Goal: Obtain resource: Obtain resource

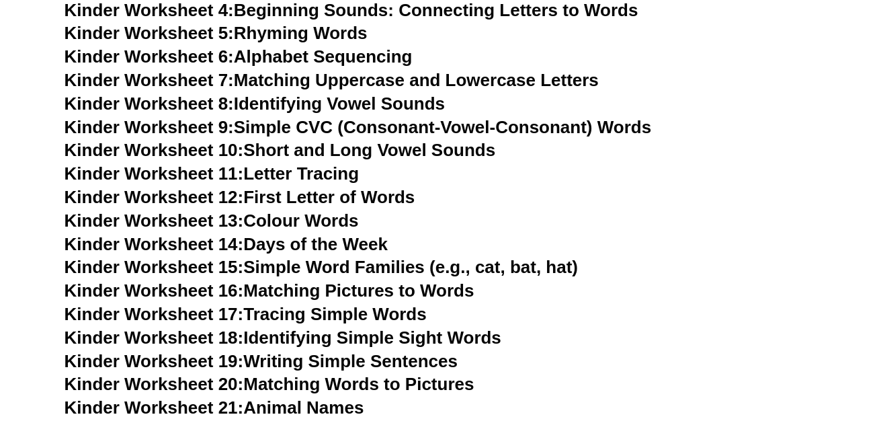
scroll to position [723, 0]
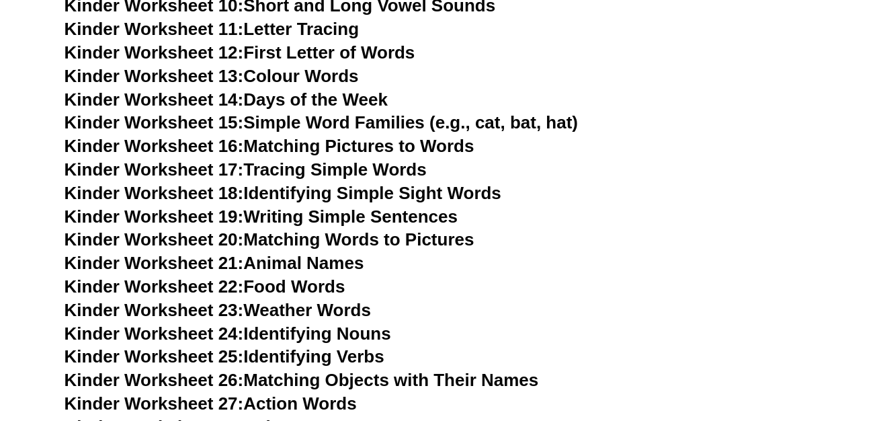
click at [313, 265] on link "Kinder Worksheet 21: Animal Names" at bounding box center [215, 263] width 300 height 20
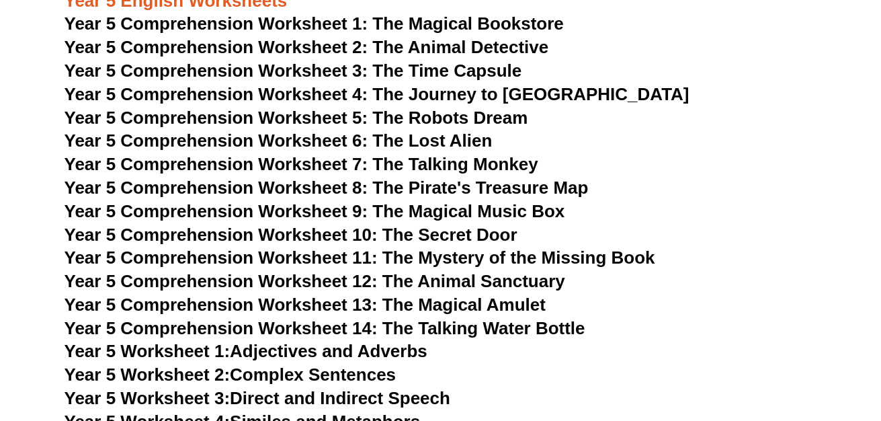
scroll to position [6173, 0]
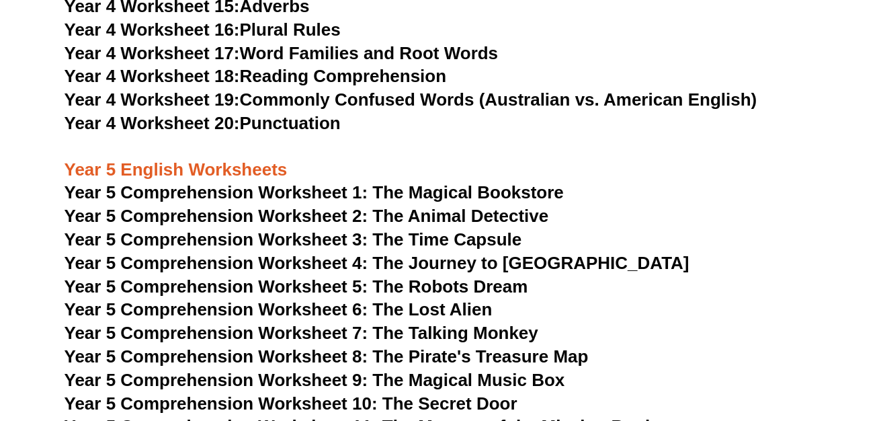
click at [449, 192] on span "Year 5 Comprehension Worksheet 1: The Magical Bookstore" at bounding box center [314, 192] width 499 height 20
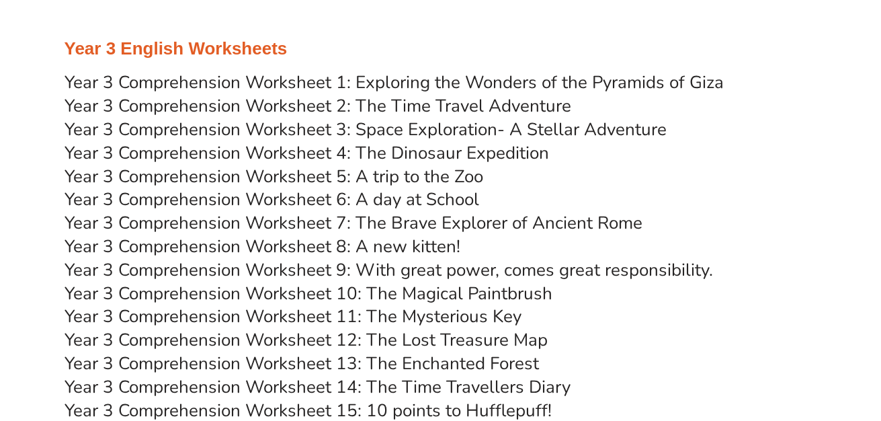
scroll to position [4302, 0]
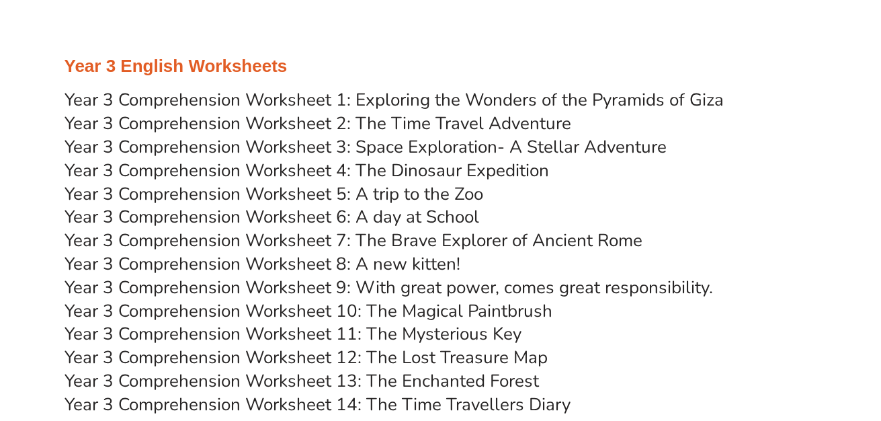
click at [425, 194] on link "Year 3 Comprehension Worksheet 5: A trip to the Zoo" at bounding box center [274, 194] width 419 height 24
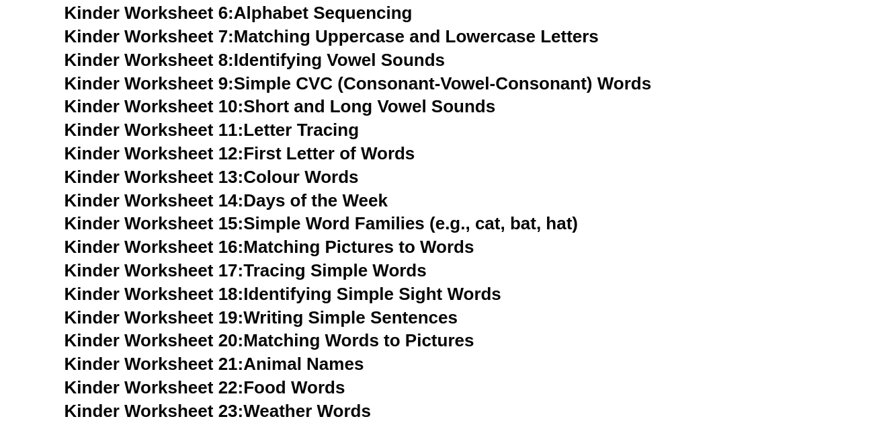
scroll to position [640, 0]
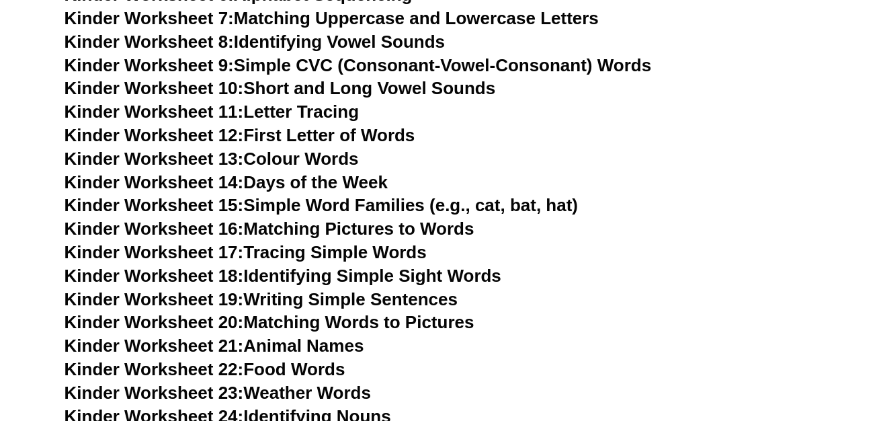
click at [371, 136] on link "Kinder Worksheet 12: First Letter of Words" at bounding box center [240, 135] width 351 height 20
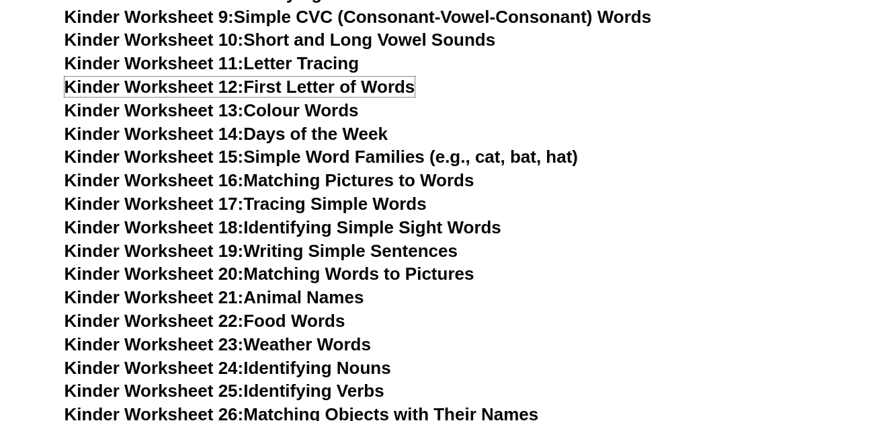
scroll to position [712, 0]
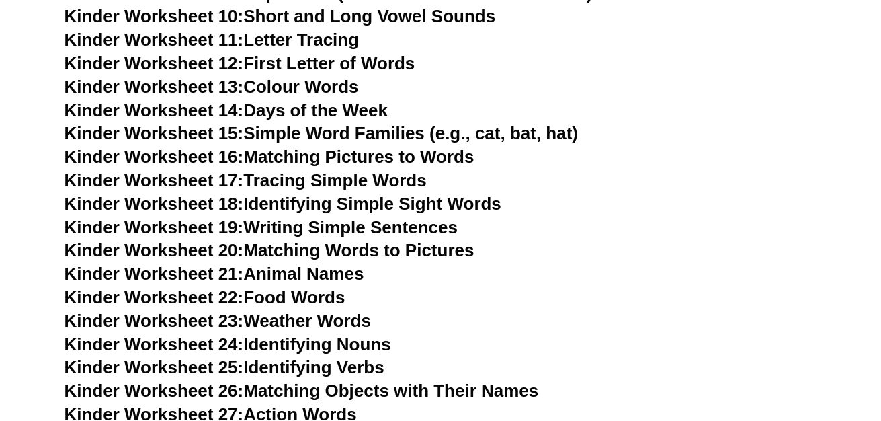
click at [312, 165] on link "Kinder Worksheet 16: Matching Pictures to Words" at bounding box center [270, 157] width 410 height 20
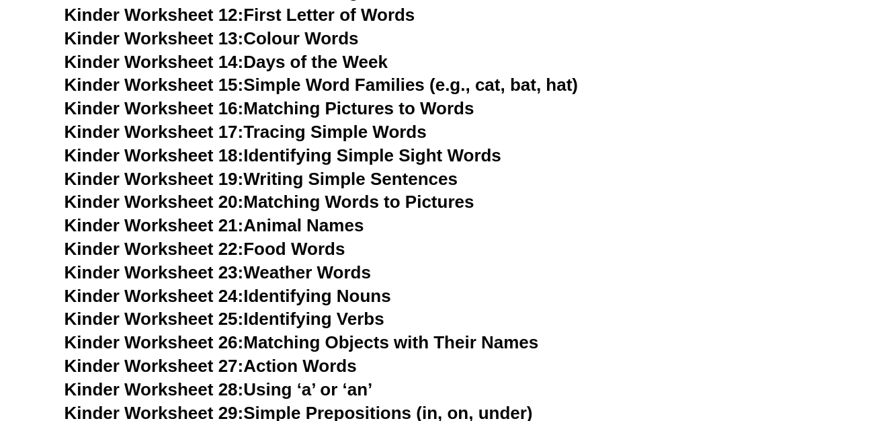
click at [337, 155] on link "Kinder Worksheet 18: Identifying Simple Sight Words" at bounding box center [283, 155] width 437 height 20
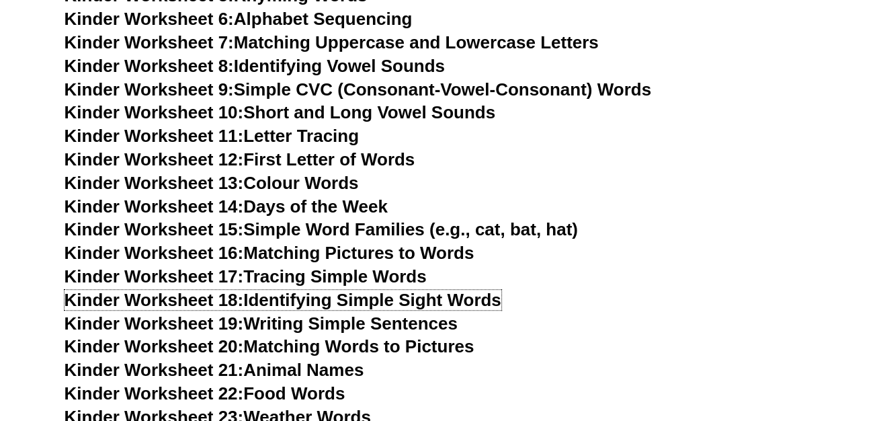
scroll to position [591, 0]
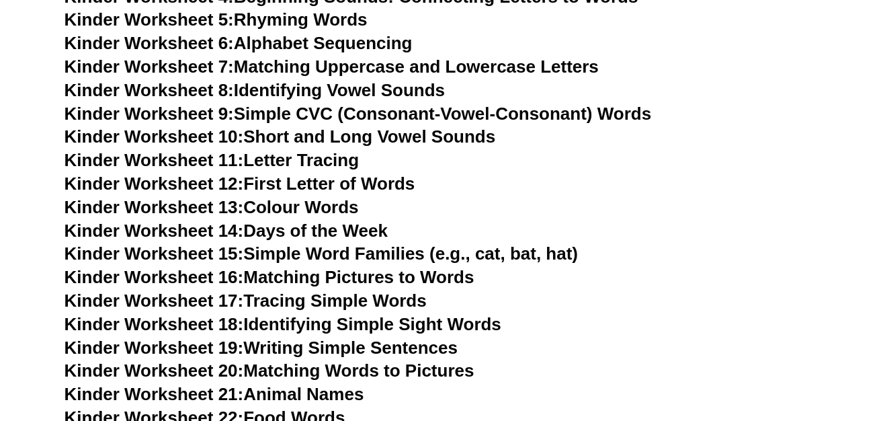
click at [320, 138] on link "Kinder Worksheet 10: Short and Long Vowel Sounds" at bounding box center [280, 136] width 431 height 20
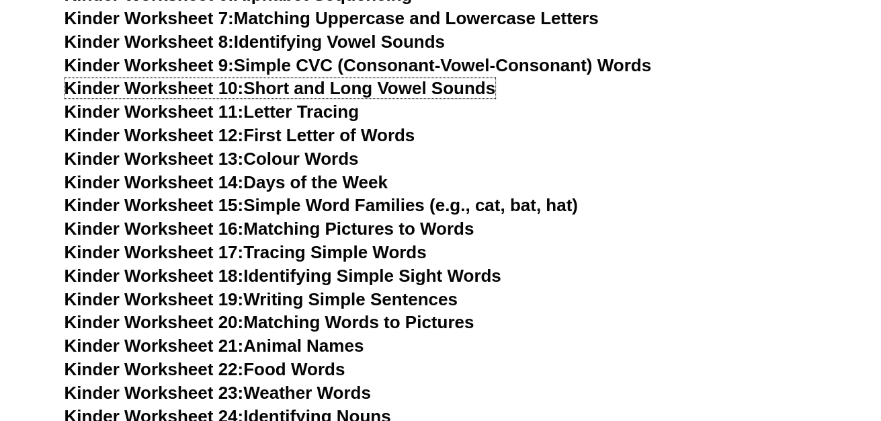
scroll to position [664, 0]
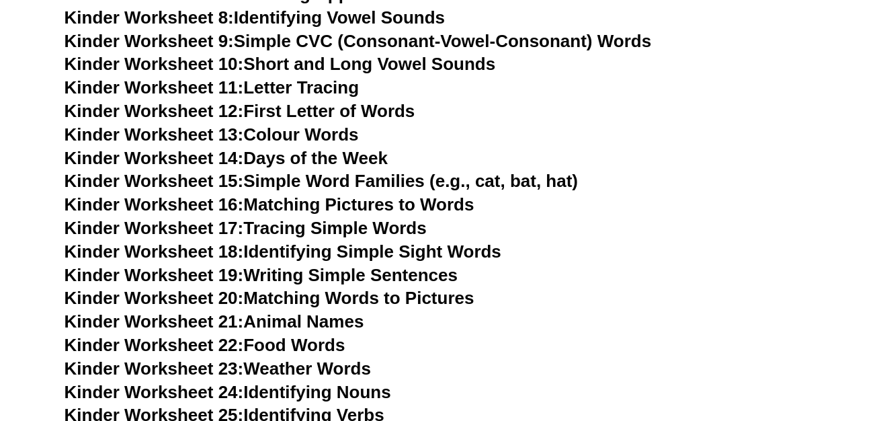
click at [344, 179] on link "Kinder Worksheet 15: Simple Word Families (e.g., cat, bat, hat)" at bounding box center [321, 181] width 513 height 20
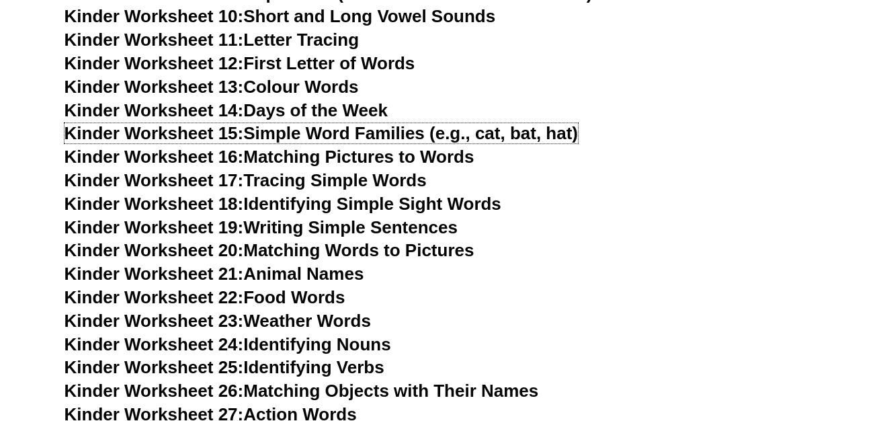
scroll to position [736, 0]
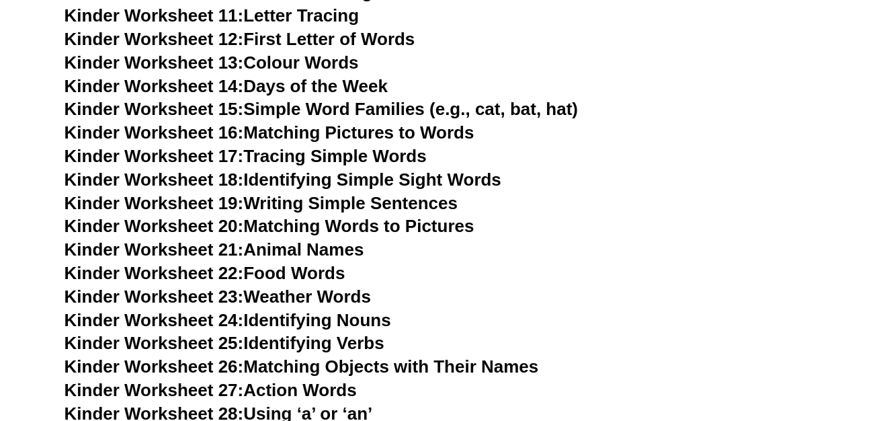
click at [404, 200] on link "Kinder Worksheet 19: Writing Simple Sentences" at bounding box center [261, 203] width 393 height 20
click at [346, 202] on link "Kinder Worksheet 19: Writing Simple Sentences" at bounding box center [261, 203] width 393 height 20
click at [286, 177] on link "Kinder Worksheet 18: Identifying Simple Sight Words" at bounding box center [283, 179] width 437 height 20
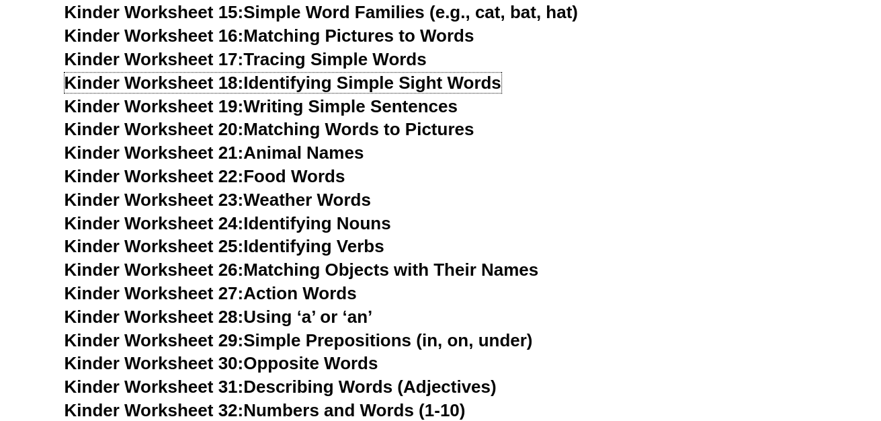
scroll to position [856, 0]
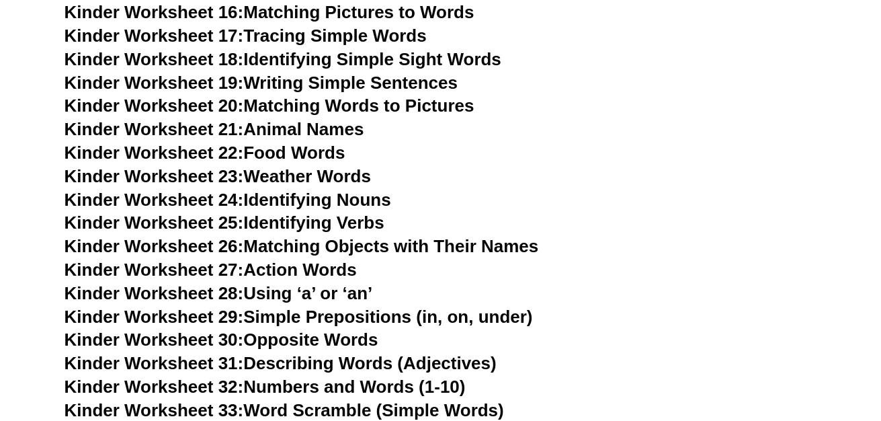
click at [326, 199] on link "Kinder Worksheet 24: Identifying Nouns" at bounding box center [228, 200] width 327 height 20
click at [324, 227] on link "Kinder Worksheet 25: Identifying Verbs" at bounding box center [225, 222] width 320 height 20
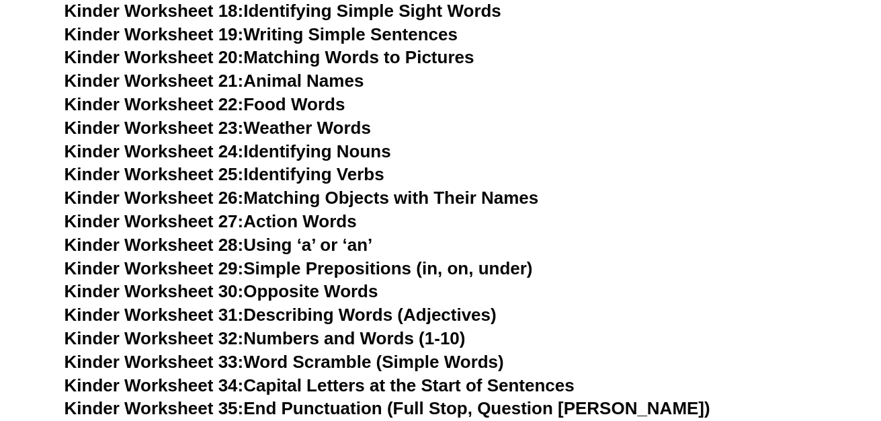
click at [312, 200] on link "Kinder Worksheet 26: Matching Objects with Their Names" at bounding box center [302, 198] width 475 height 20
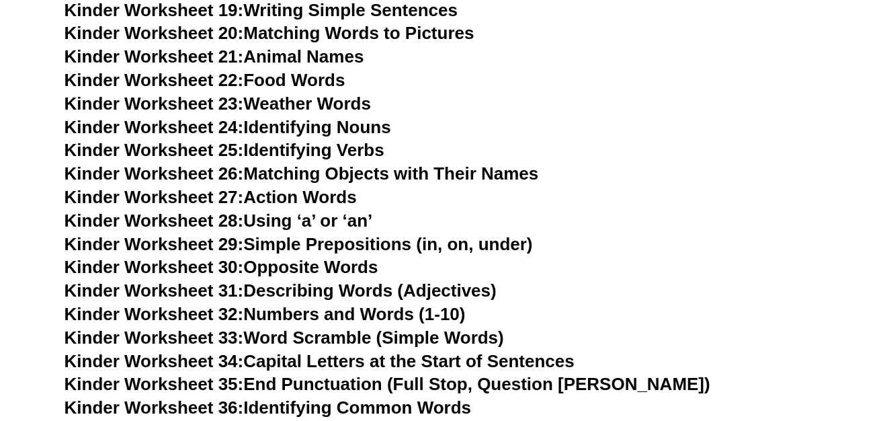
scroll to position [1025, 0]
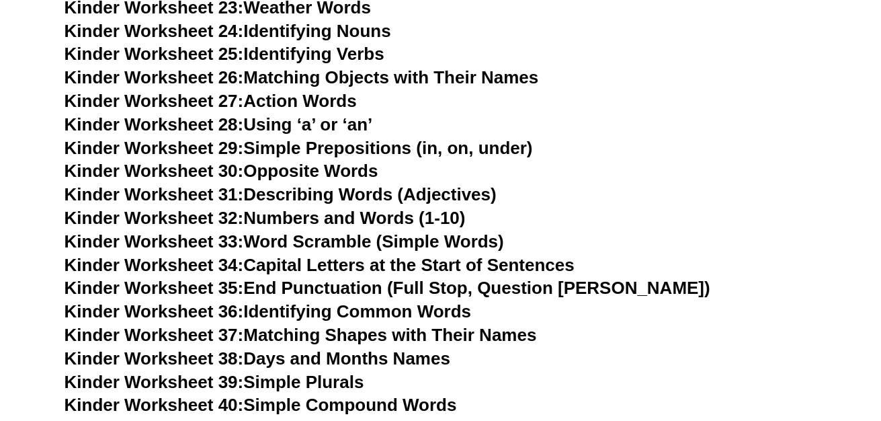
click at [331, 99] on link "Kinder Worksheet 27: Action Words" at bounding box center [211, 101] width 292 height 20
click at [268, 120] on link "Kinder Worksheet 28: Using ‘a’ or ‘an’" at bounding box center [219, 124] width 309 height 20
click at [286, 147] on link "Kinder Worksheet 29: Simple Prepositions (in, on, under)" at bounding box center [299, 148] width 468 height 20
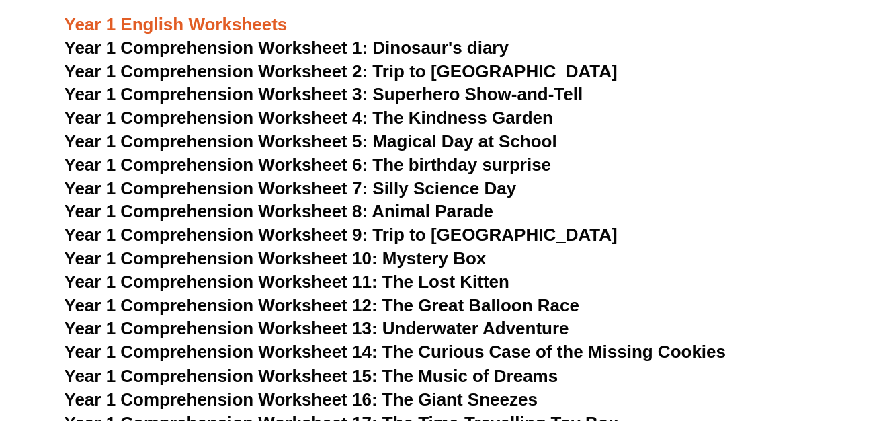
scroll to position [1676, 0]
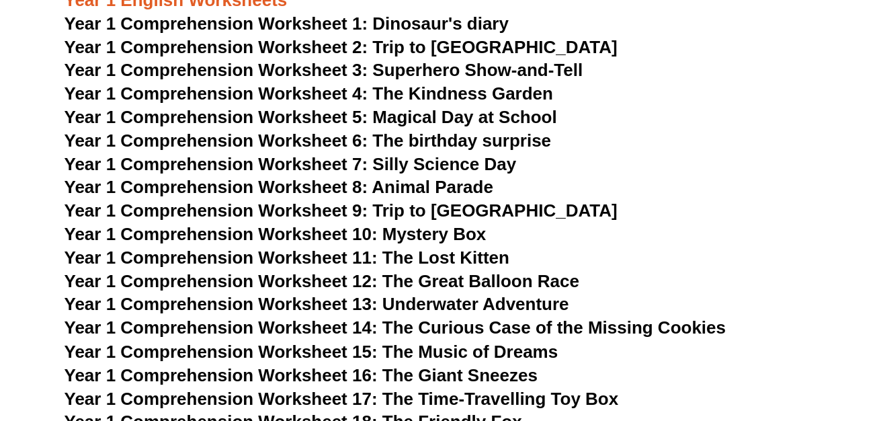
click at [453, 233] on span "Year 1 Comprehension Worksheet 10: Mystery Box" at bounding box center [276, 234] width 422 height 20
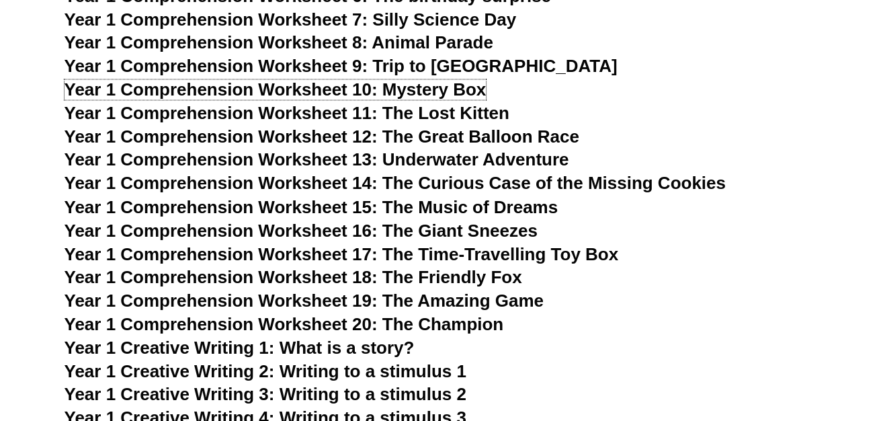
scroll to position [1844, 0]
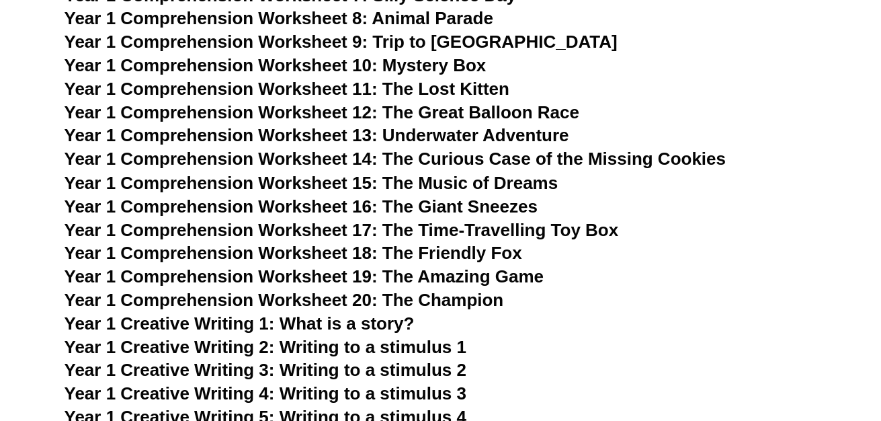
click at [460, 260] on span "Year 1 Comprehension Worksheet 18: The Friendly Fox" at bounding box center [294, 252] width 458 height 20
